Goal: Task Accomplishment & Management: Manage account settings

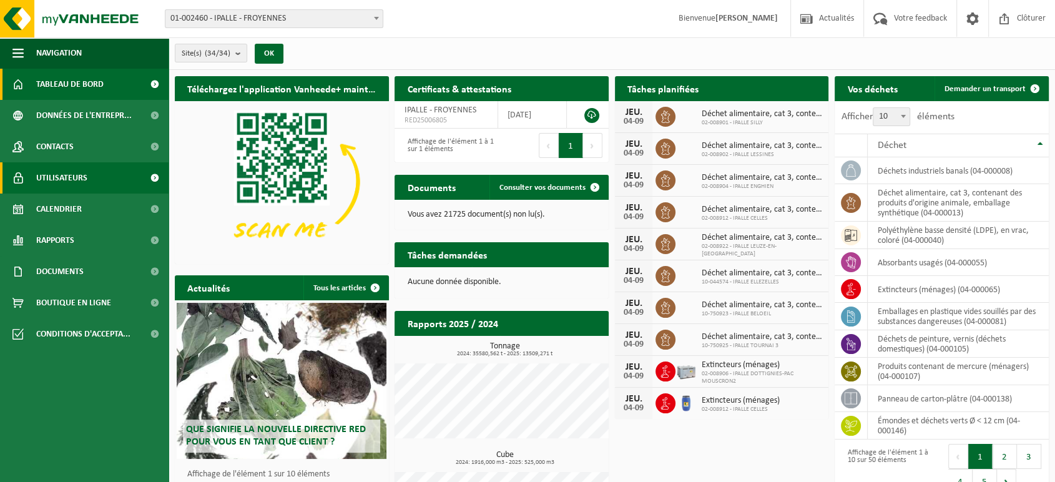
click at [72, 182] on span "Utilisateurs" at bounding box center [61, 177] width 51 height 31
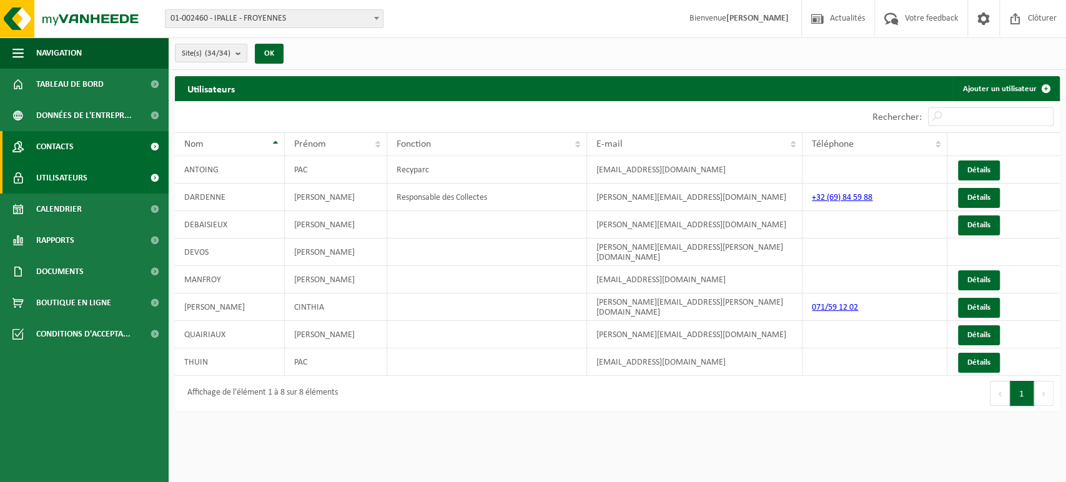
click at [51, 140] on span "Contacts" at bounding box center [54, 146] width 37 height 31
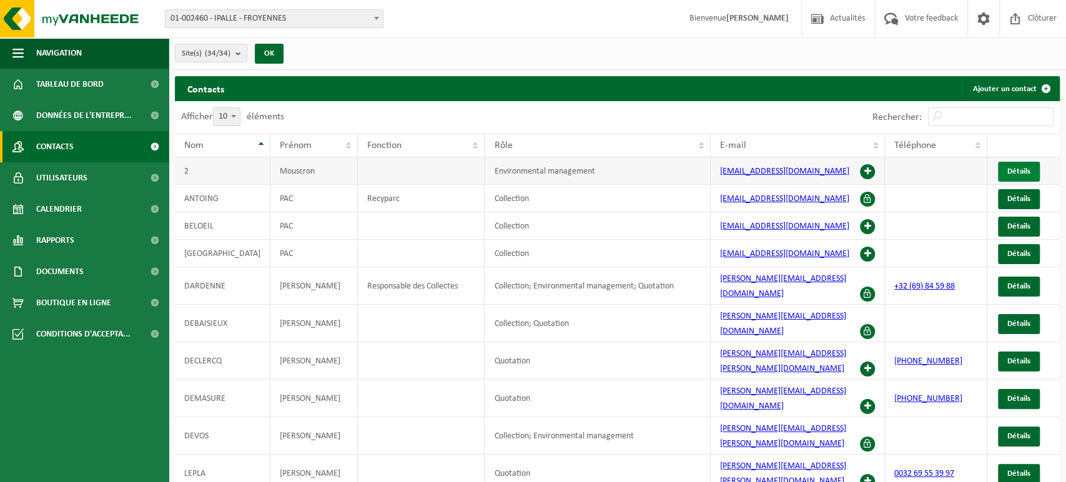
click at [1018, 170] on span "Détails" at bounding box center [1018, 171] width 23 height 8
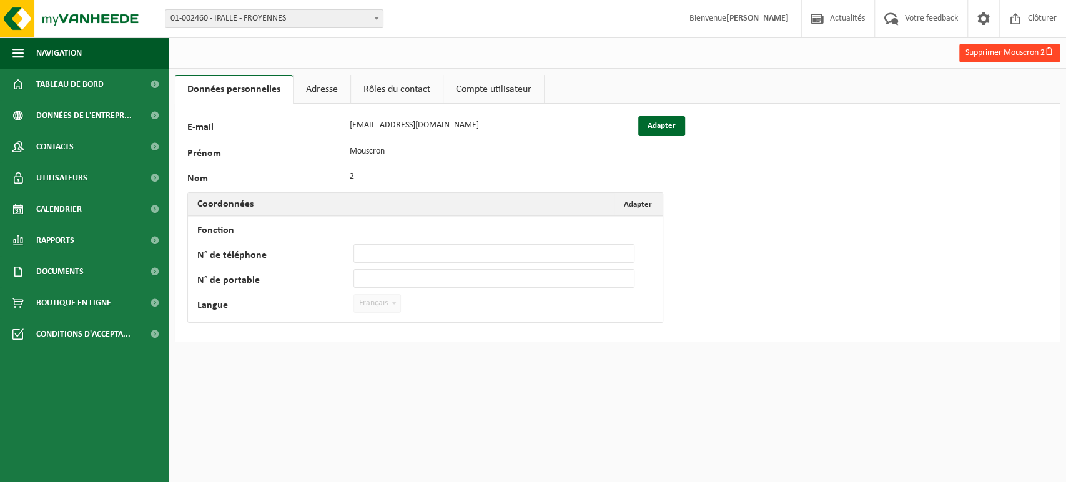
click at [998, 51] on button "Supprimer Mouscron 2" at bounding box center [1009, 53] width 101 height 19
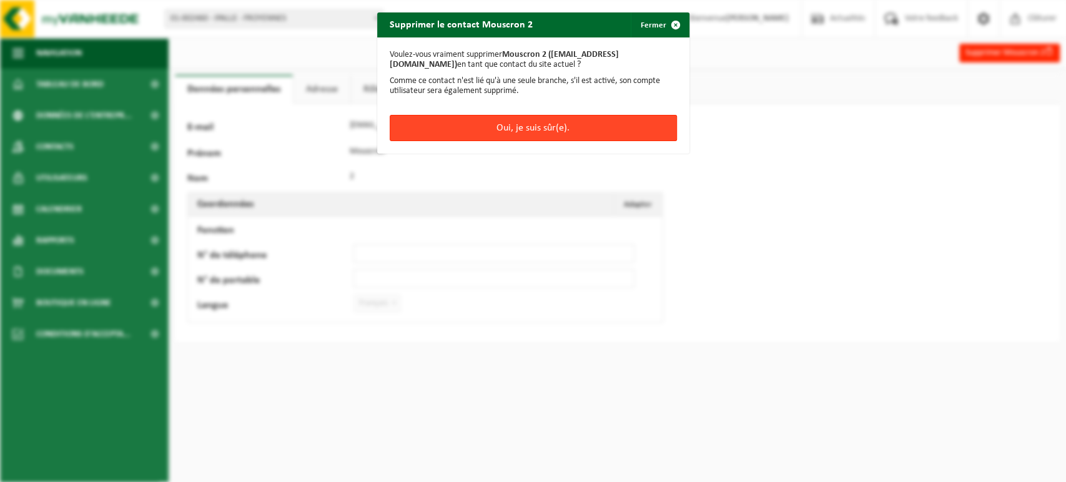
click at [523, 128] on button "Oui, je suis sûr(e)." at bounding box center [533, 128] width 287 height 26
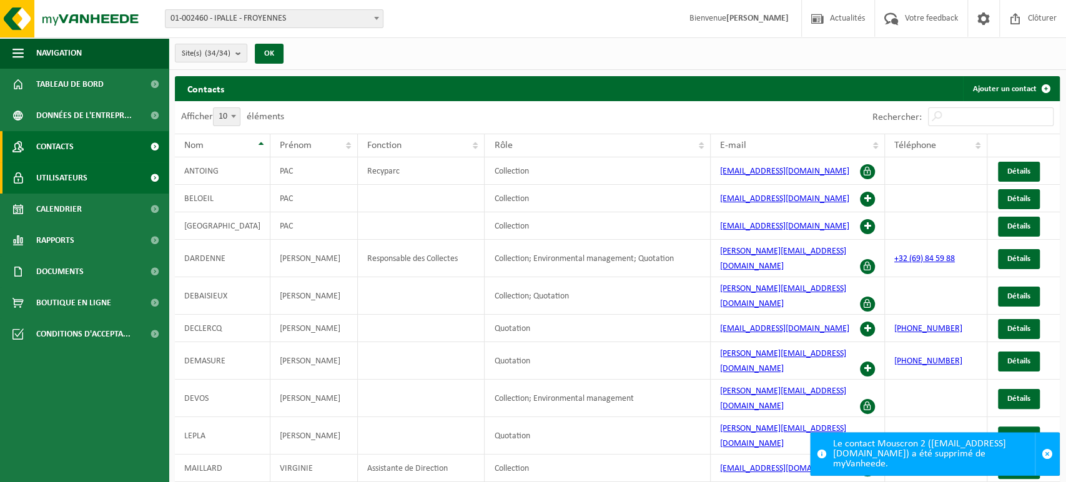
click at [66, 175] on span "Utilisateurs" at bounding box center [61, 177] width 51 height 31
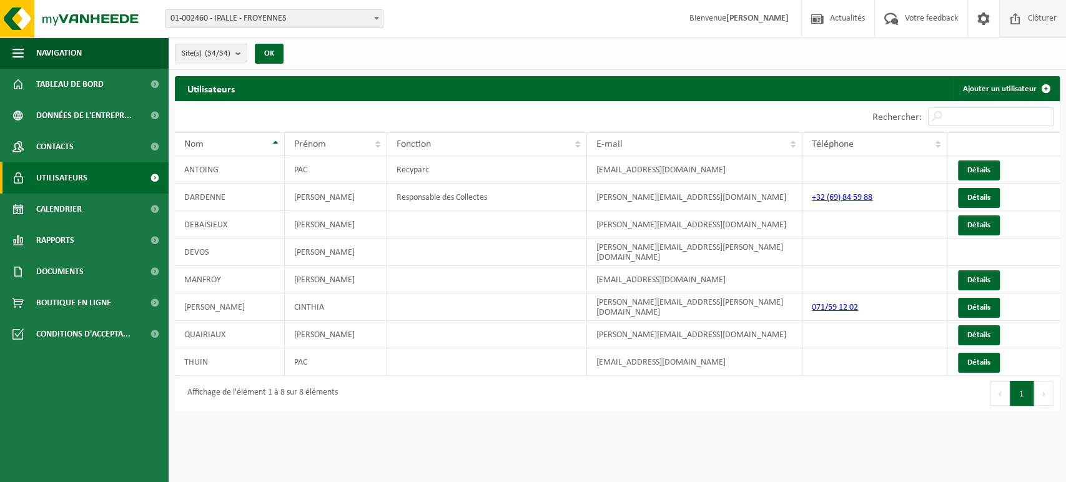
click at [1029, 19] on span "Clôturer" at bounding box center [1042, 18] width 35 height 37
